Goal: Check status: Check status

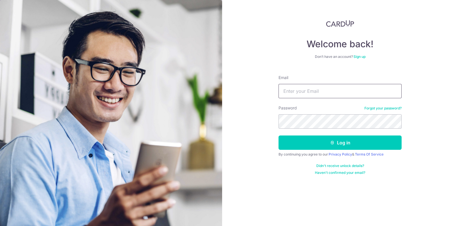
click at [297, 89] on input "Email" at bounding box center [340, 91] width 123 height 14
type input "[PERSON_NAME][EMAIL_ADDRESS][DOMAIN_NAME]"
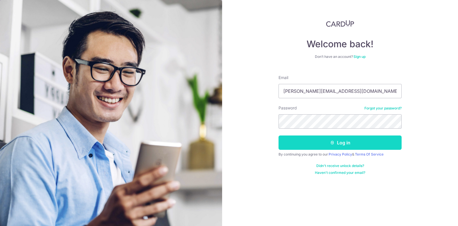
click at [303, 137] on button "Log in" at bounding box center [340, 142] width 123 height 14
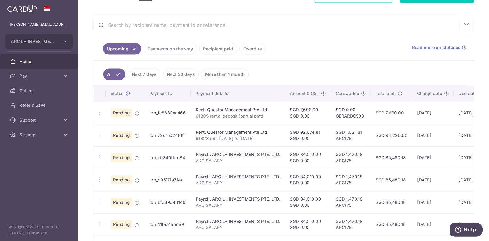
scroll to position [107, 0]
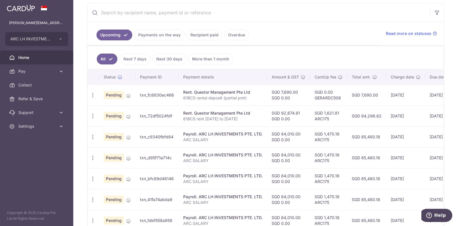
click at [389, 118] on td "07/10/2025" at bounding box center [405, 115] width 39 height 21
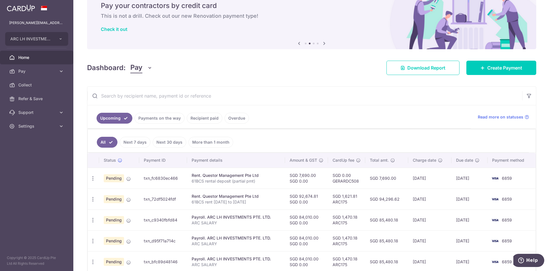
scroll to position [0, 0]
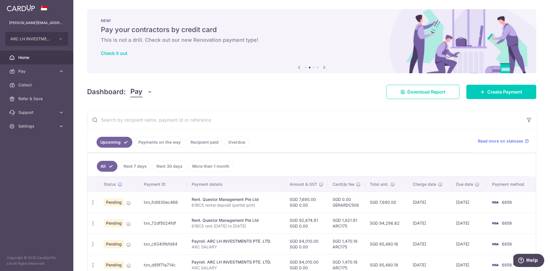
click at [202, 142] on link "Recipient paid" at bounding box center [205, 142] width 36 height 11
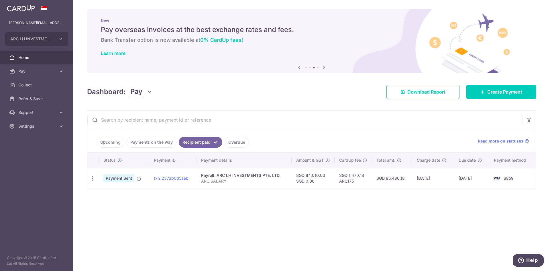
click at [158, 143] on link "Payments on the way" at bounding box center [152, 142] width 50 height 11
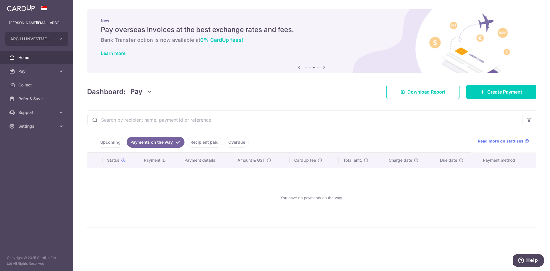
click at [209, 139] on link "Recipient paid" at bounding box center [205, 142] width 36 height 11
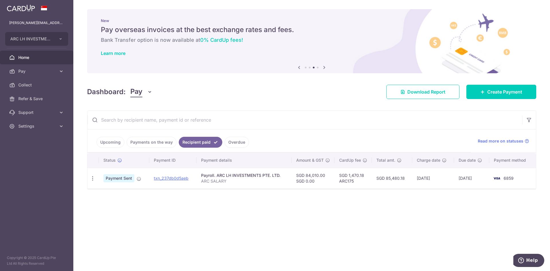
click at [236, 145] on link "Overdue" at bounding box center [237, 142] width 24 height 11
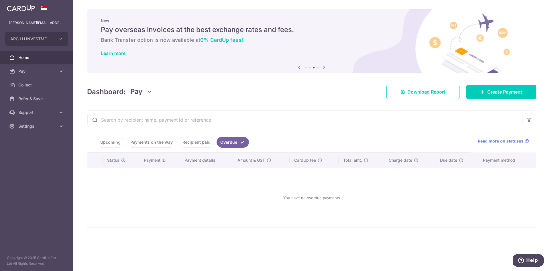
click at [103, 140] on link "Upcoming" at bounding box center [111, 142] width 28 height 11
